Goal: Information Seeking & Learning: Learn about a topic

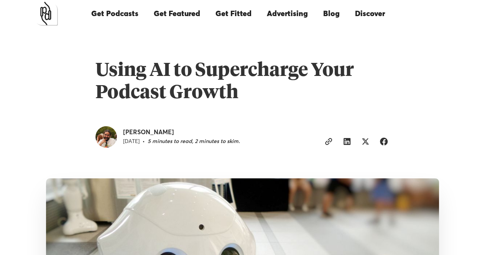
drag, startPoint x: 125, startPoint y: 134, endPoint x: 142, endPoint y: 137, distance: 16.9
click at [142, 137] on div "Stephen O'Grady February 28, 2023 • 5 minutes to read, 2 minutes to skim." at bounding box center [181, 137] width 117 height 17
click at [141, 135] on div "Stephen O'Grady" at bounding box center [181, 133] width 117 height 8
click at [140, 134] on div "Stephen O'Grady" at bounding box center [181, 133] width 117 height 8
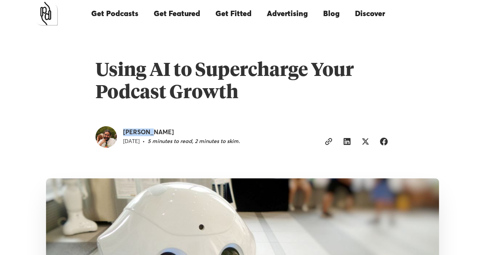
copy div "Stephen"
click at [162, 134] on div "Stephen O'Grady" at bounding box center [181, 133] width 117 height 8
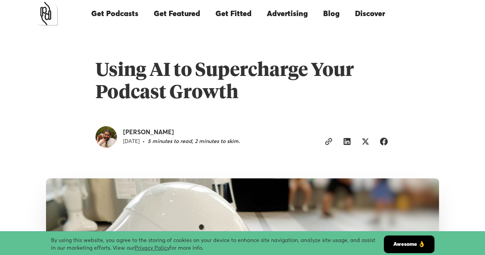
click at [162, 133] on div "Stephen O'Grady" at bounding box center [181, 133] width 117 height 8
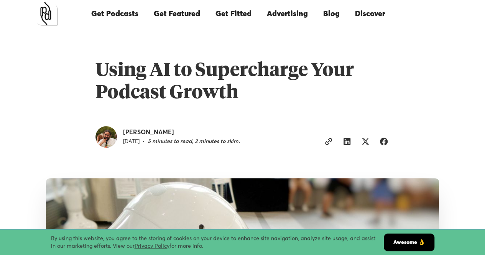
drag, startPoint x: 155, startPoint y: 133, endPoint x: 172, endPoint y: 133, distance: 16.5
click at [172, 133] on div "Stephen O'Grady" at bounding box center [181, 133] width 117 height 8
copy div "Grady"
